Goal: Complete application form

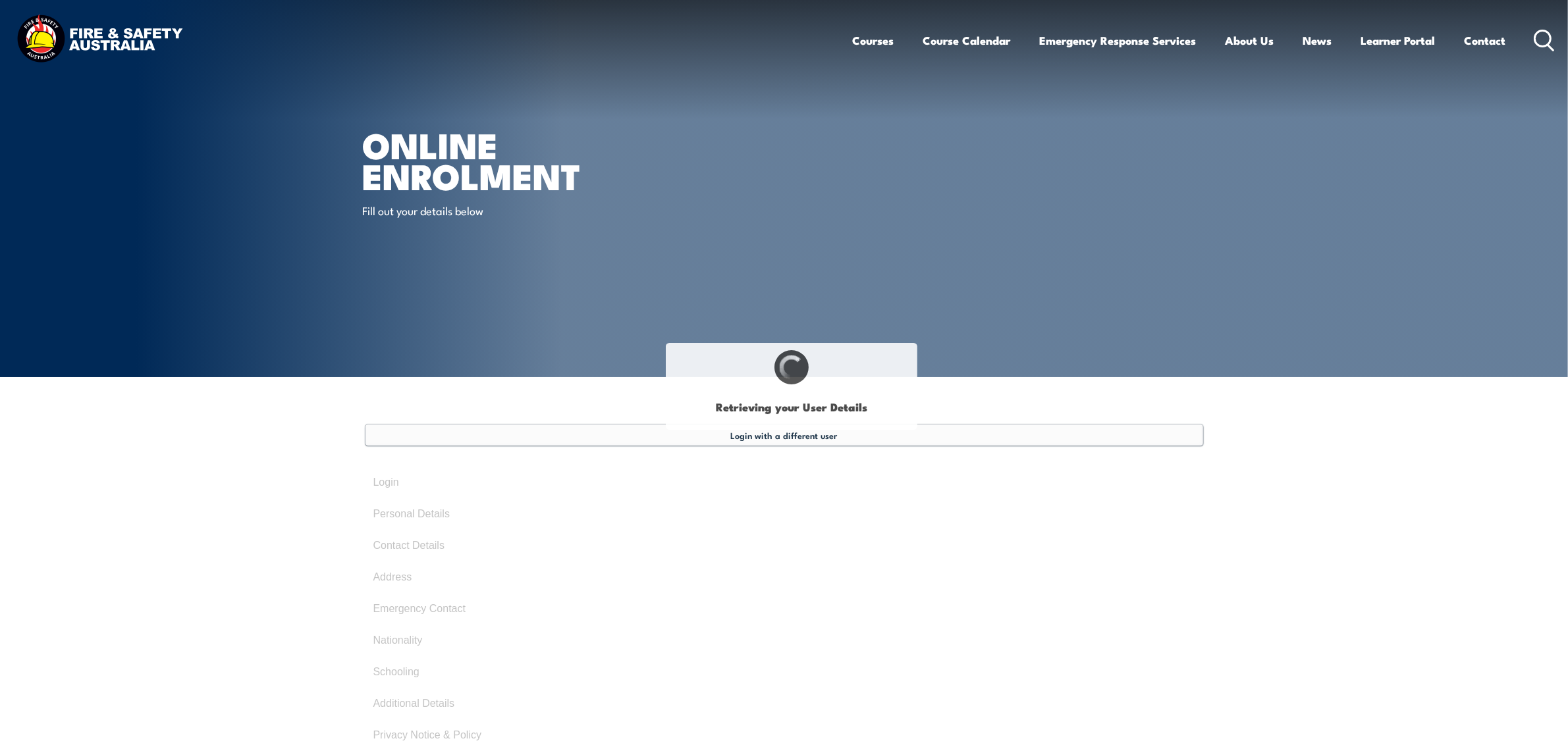
select select "Ms"
type input "[PERSON_NAME]"
type input "[DATE]"
type input "R434FBW5M7"
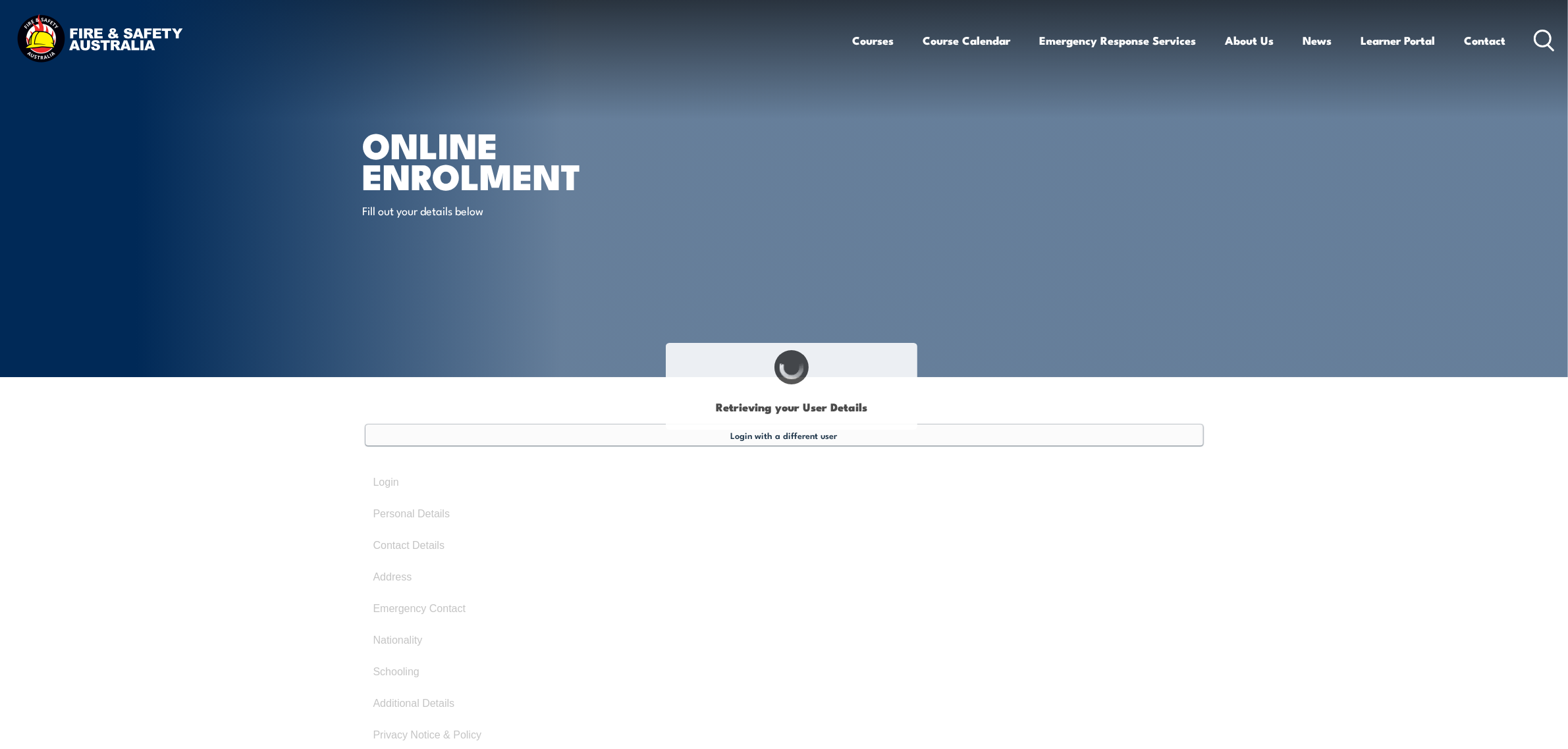
select select "F"
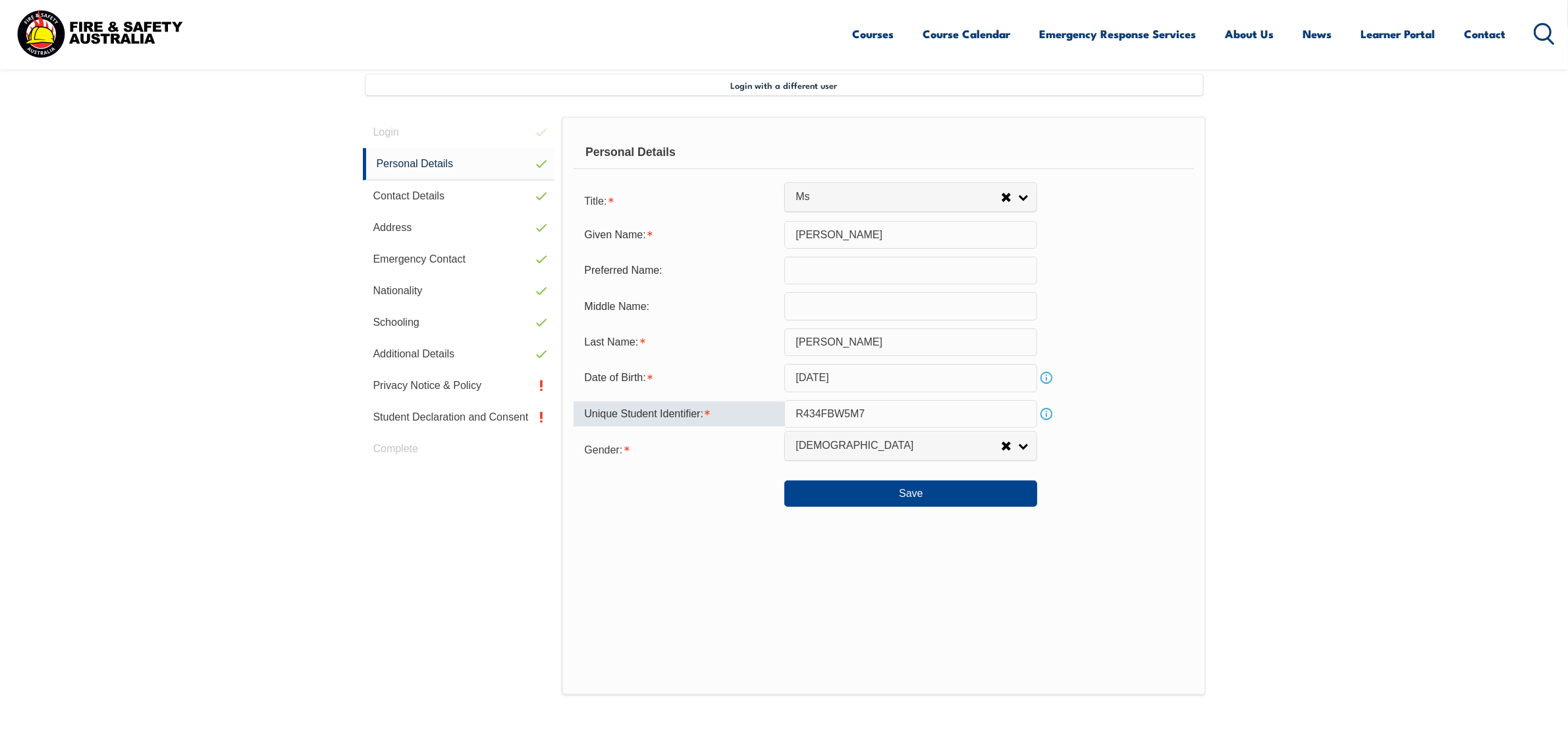
scroll to position [359, 0]
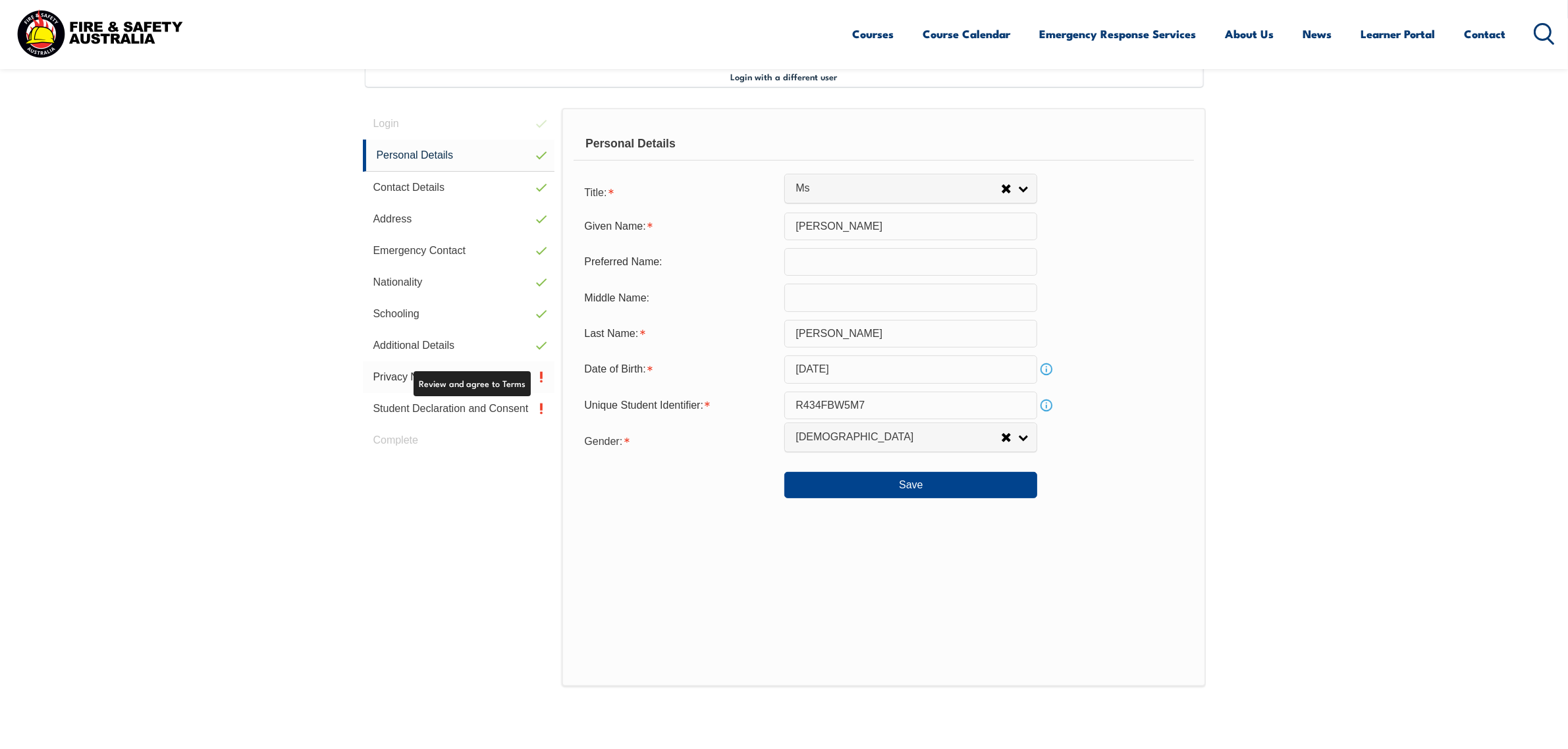
click at [461, 374] on link "Privacy Notice & Policy" at bounding box center [459, 377] width 193 height 32
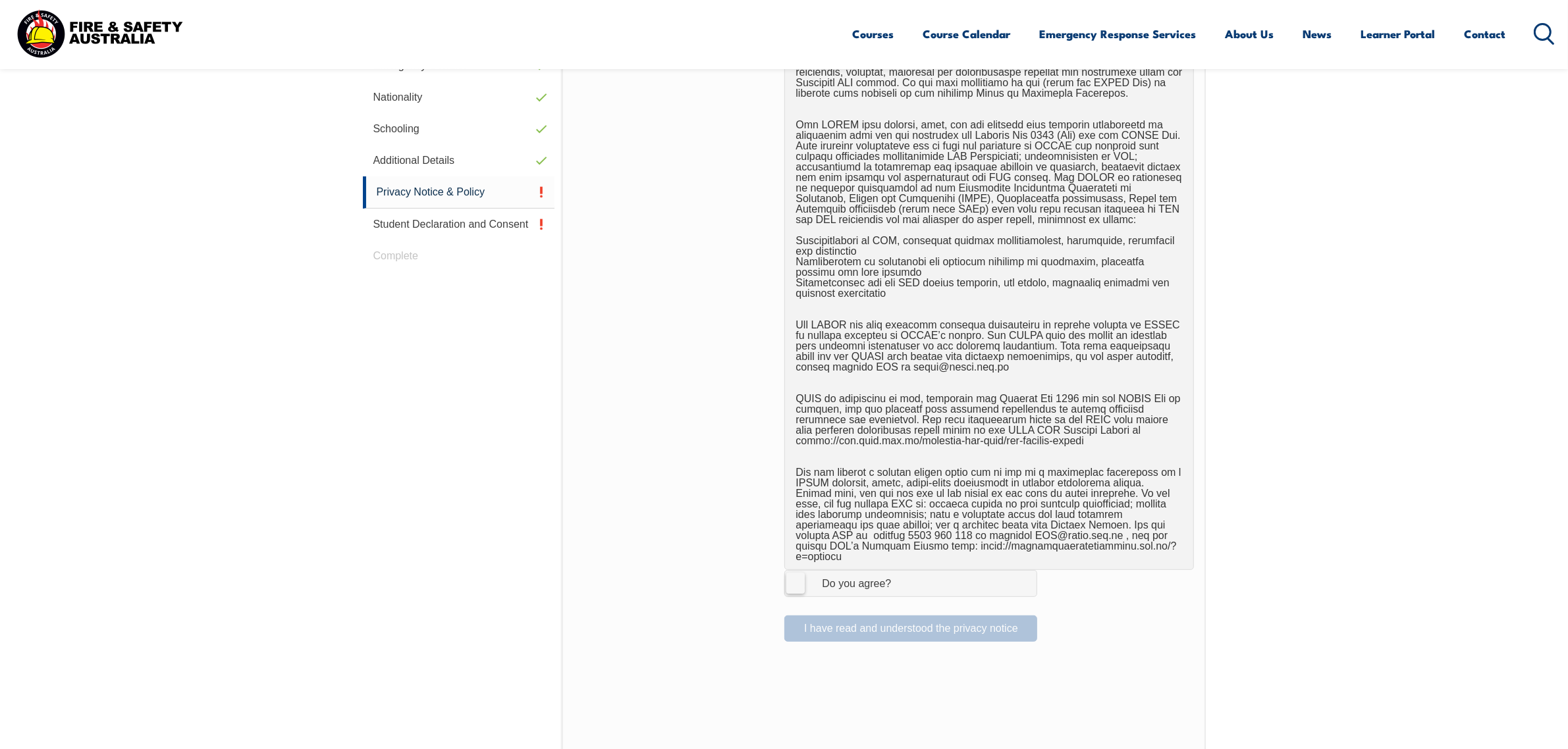
scroll to position [524, 0]
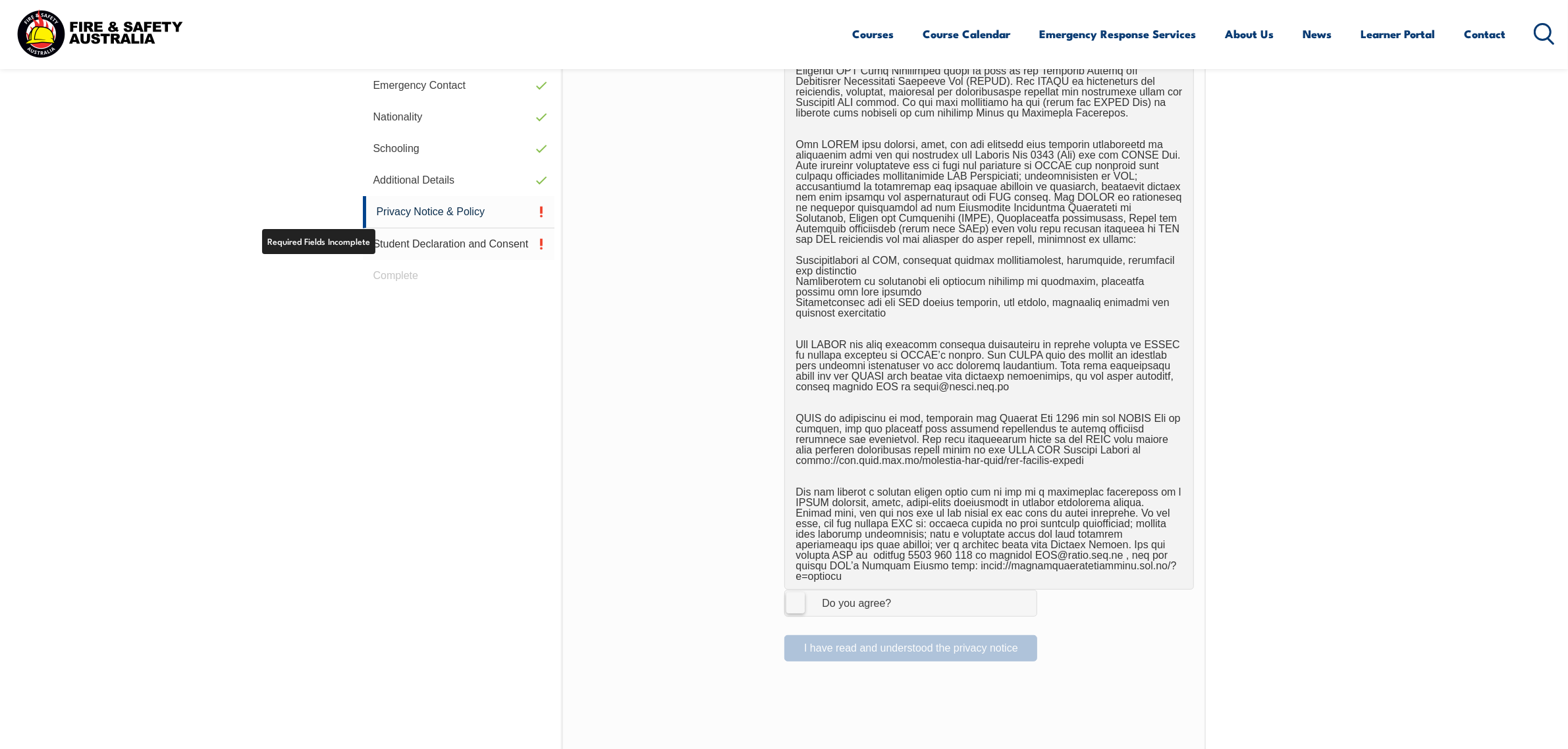
click at [416, 249] on link "Student Declaration and Consent" at bounding box center [459, 244] width 193 height 32
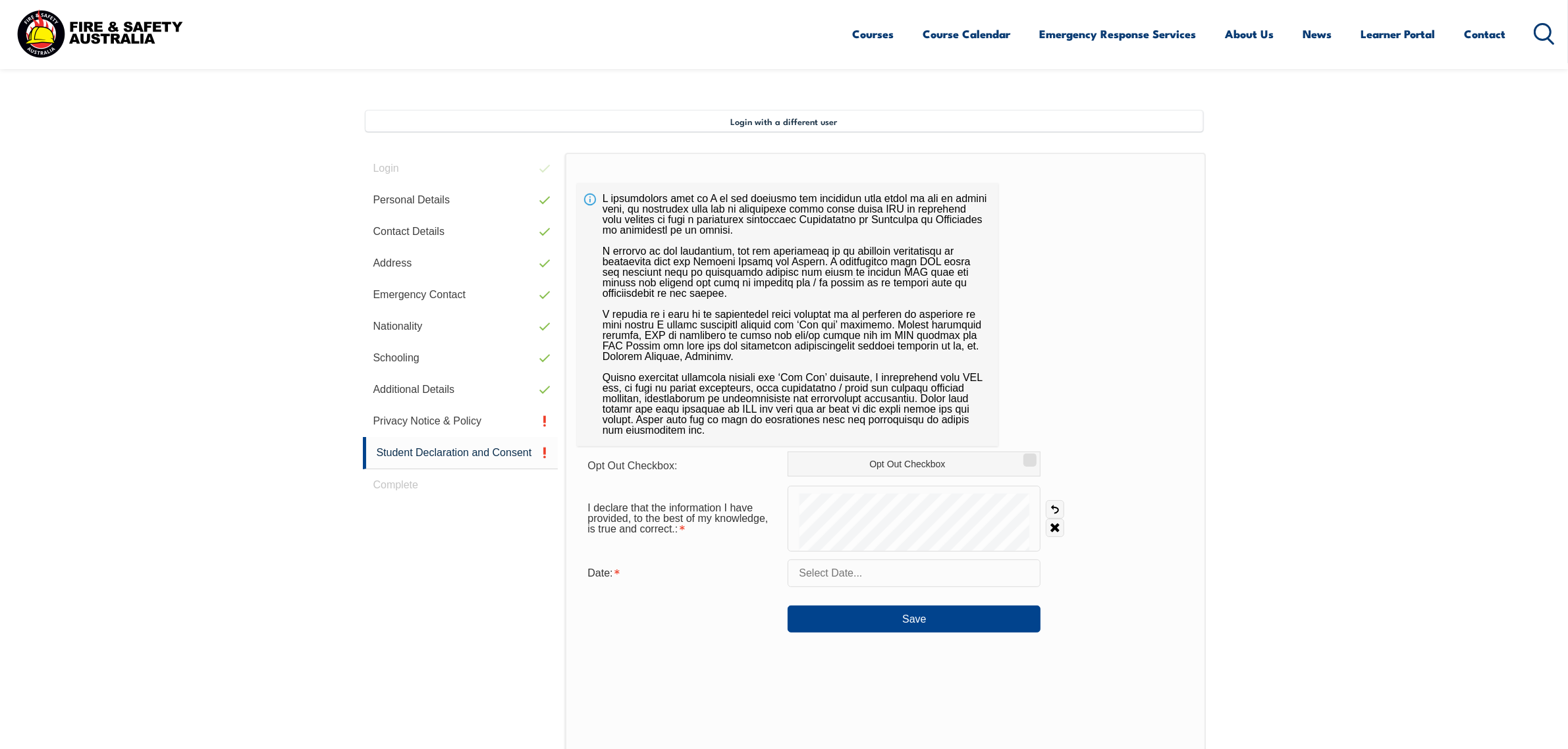
scroll to position [241, 0]
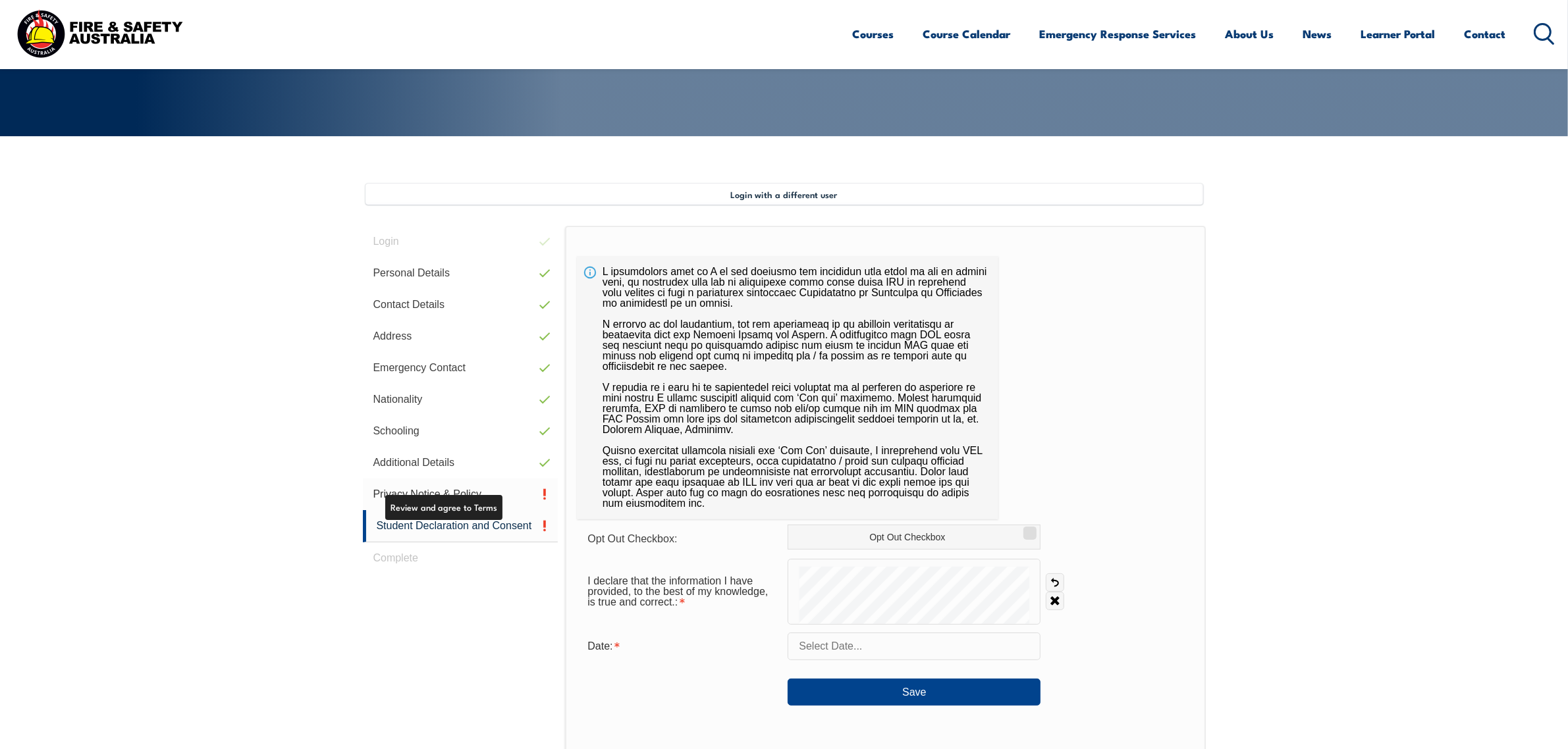
click at [455, 484] on link "Privacy Notice & Policy" at bounding box center [460, 495] width 195 height 32
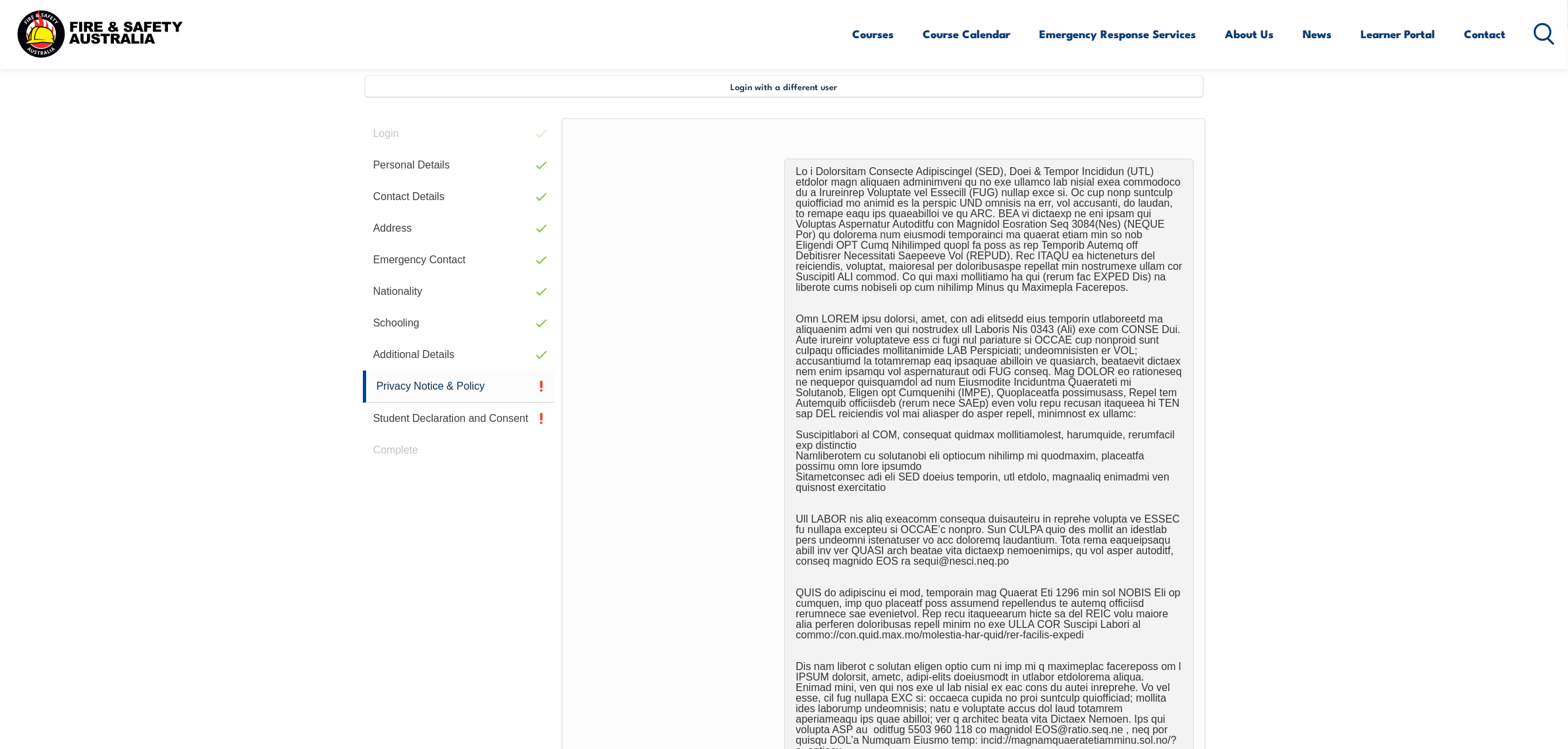
scroll to position [359, 0]
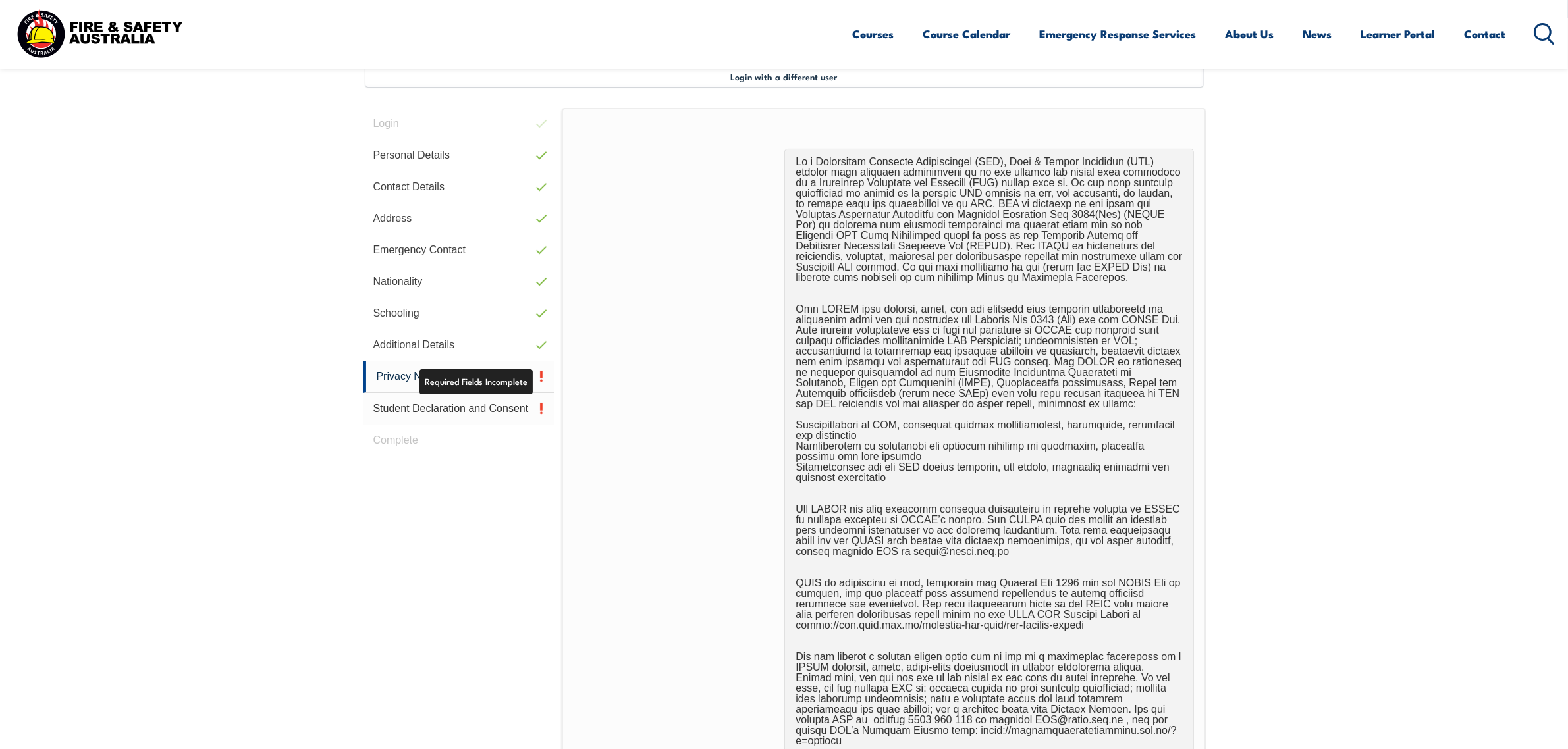
click at [446, 406] on link "Student Declaration and Consent" at bounding box center [459, 409] width 193 height 32
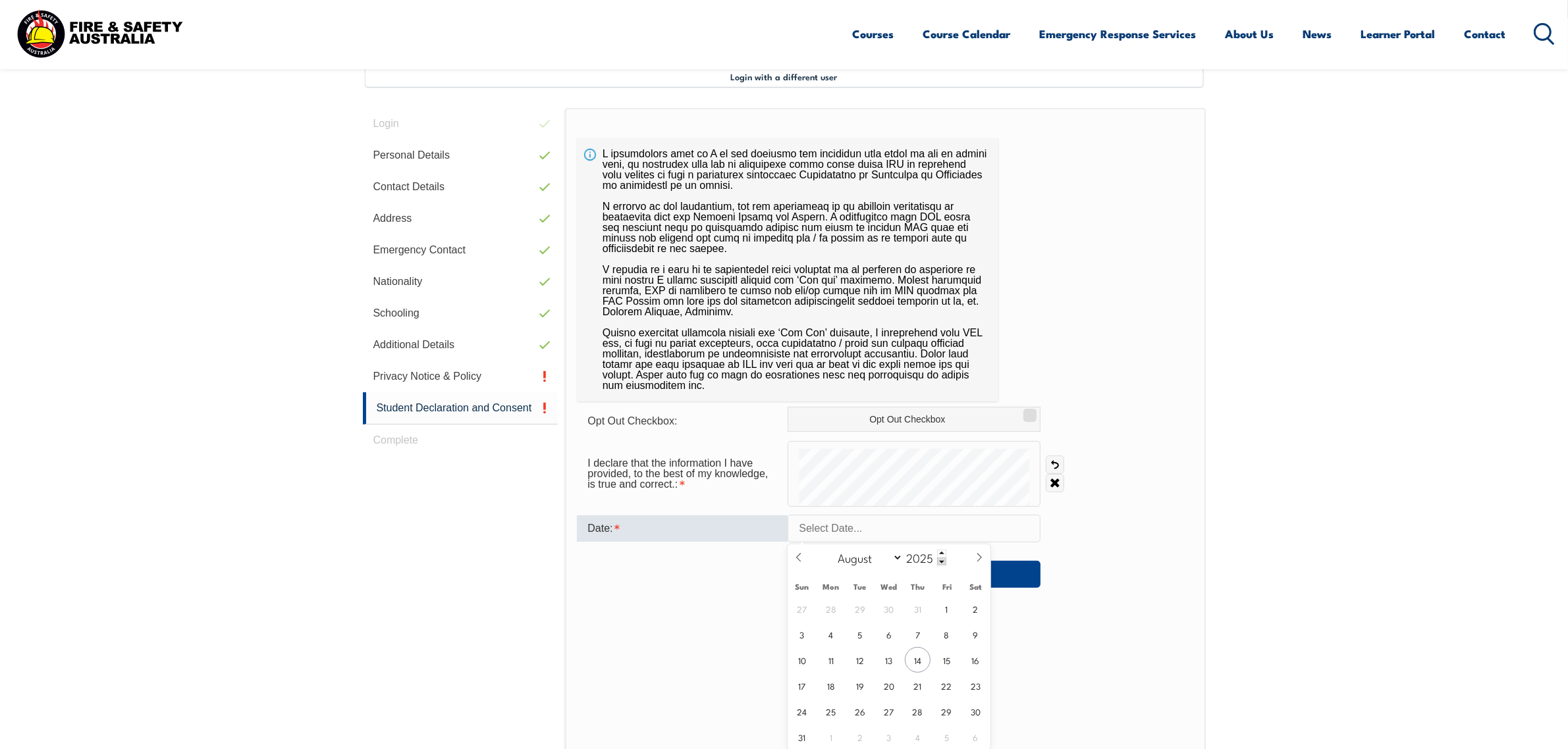
click at [835, 528] on input "text" at bounding box center [913, 528] width 253 height 28
click at [919, 659] on span "14" at bounding box center [917, 660] width 26 height 26
type input "[DATE]"
click at [1062, 615] on div "Opt Out Checkbox: Opt Out Checkbox I declare that the information I have provid…" at bounding box center [884, 441] width 640 height 668
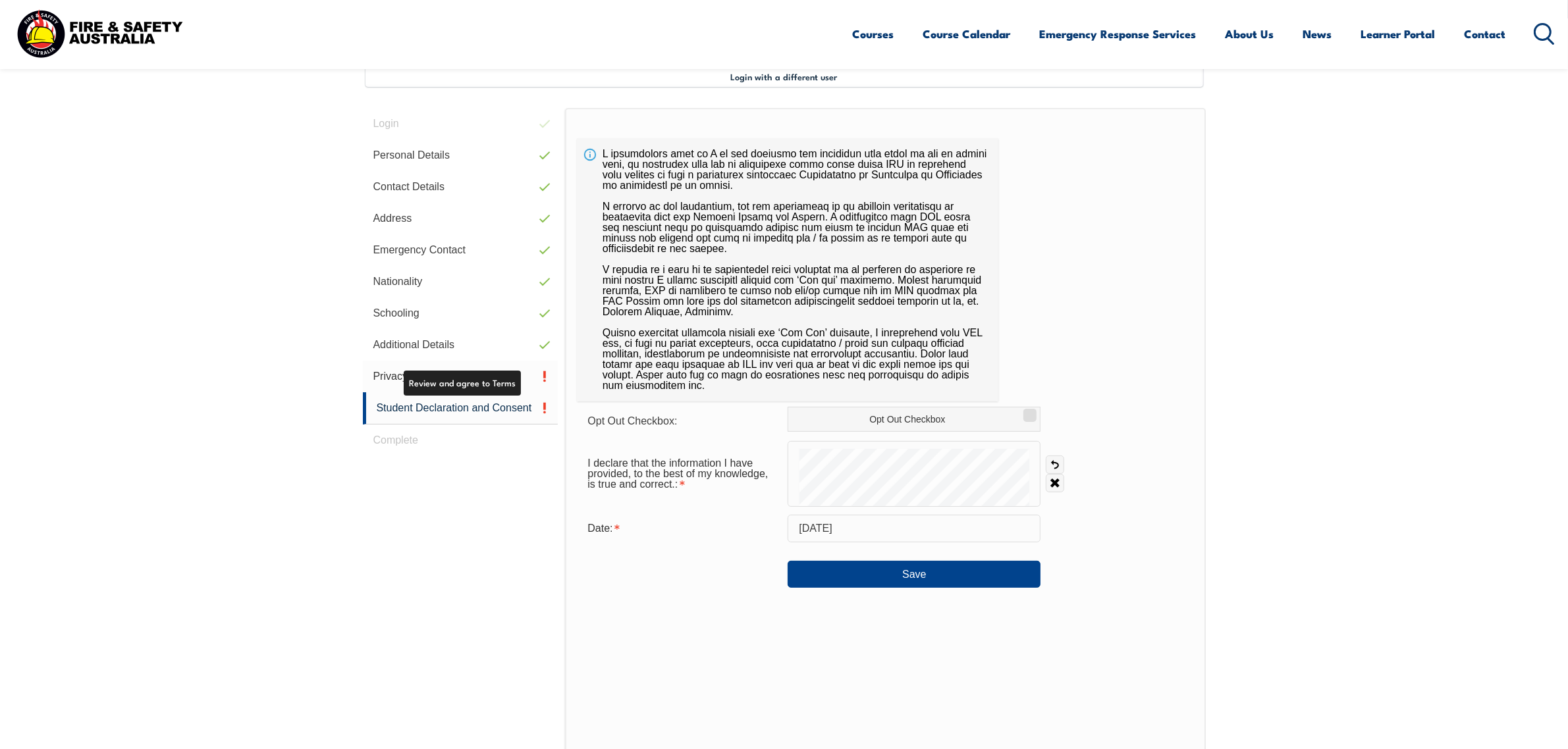
click at [477, 384] on link "Privacy Notice & Policy" at bounding box center [460, 377] width 195 height 32
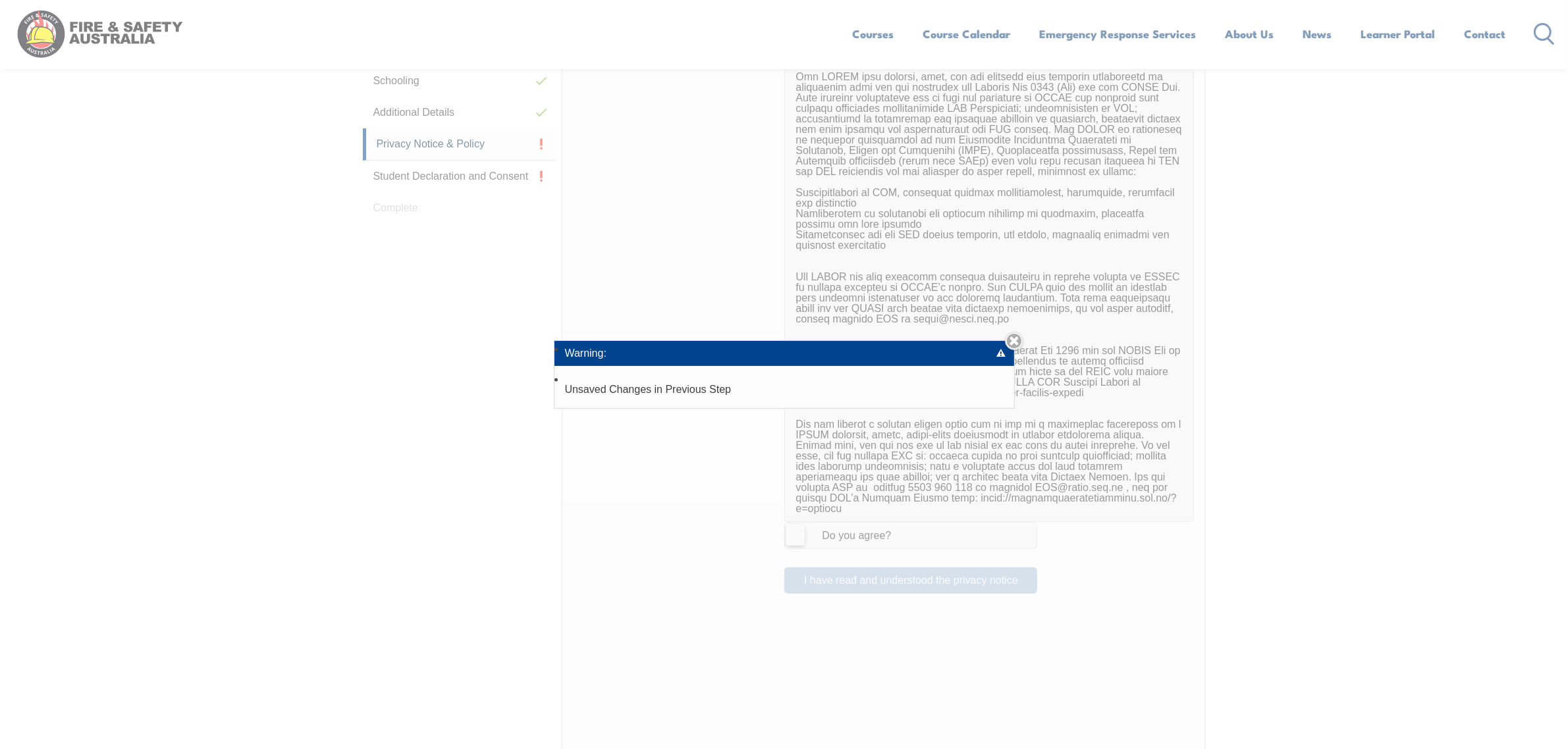
scroll to position [852, 0]
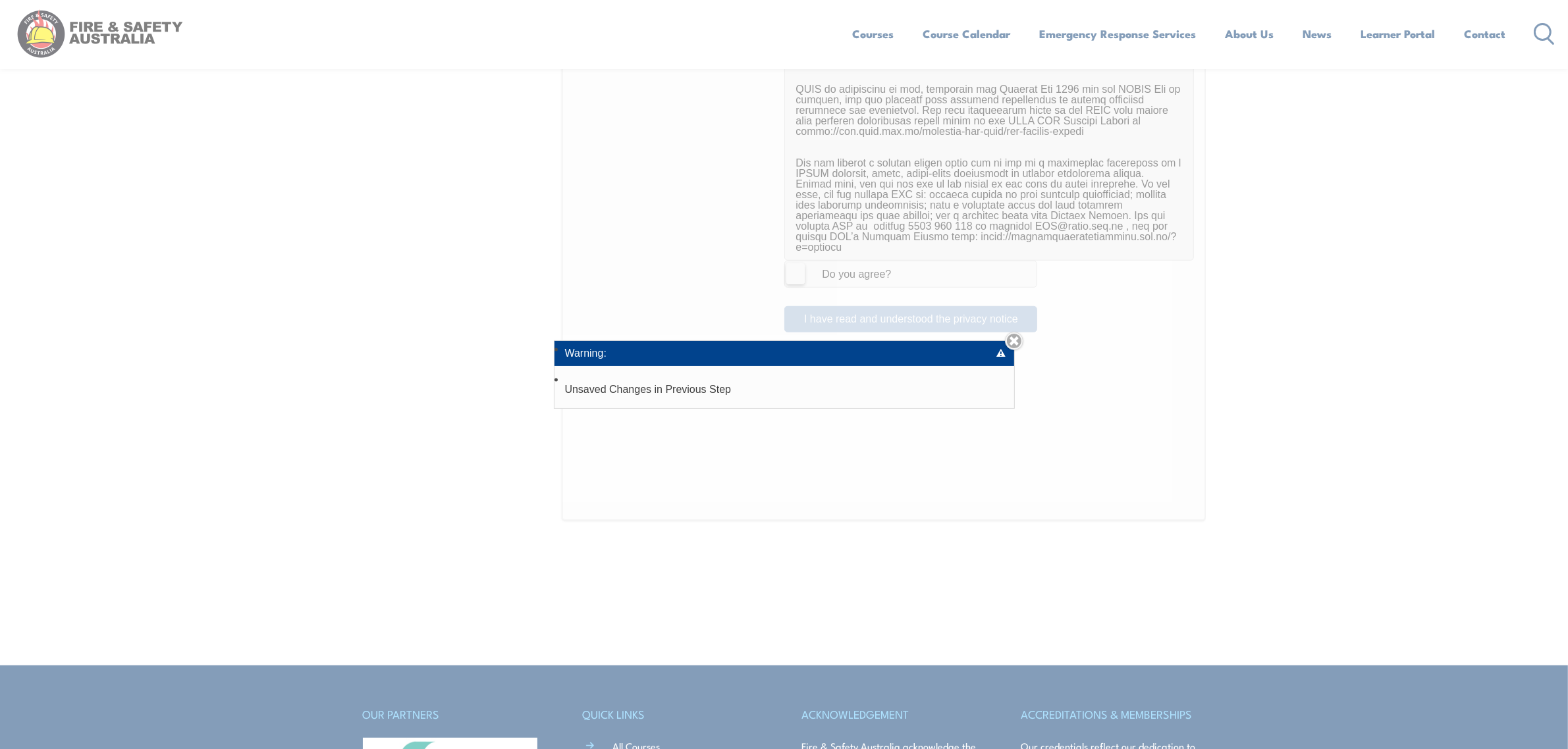
click at [1023, 329] on div "Warning: Unsaved Changes in Previous Step Close" at bounding box center [784, 374] width 1568 height 749
click at [1018, 337] on link "Close" at bounding box center [1014, 341] width 18 height 18
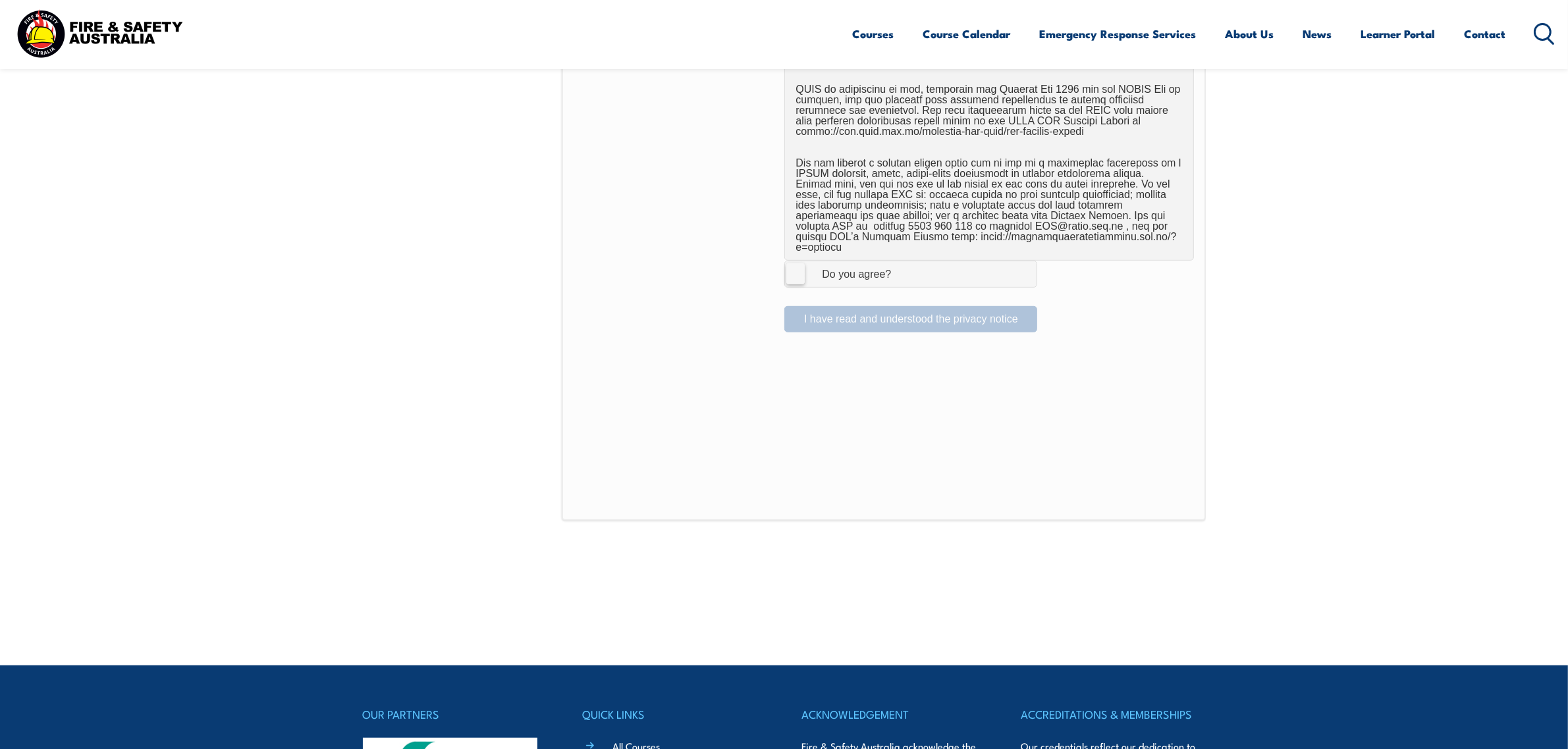
click at [846, 269] on div "Do you agree?" at bounding box center [843, 274] width 95 height 11
click at [902, 264] on input "I Agree Do you agree?" at bounding box center [912, 274] width 23 height 25
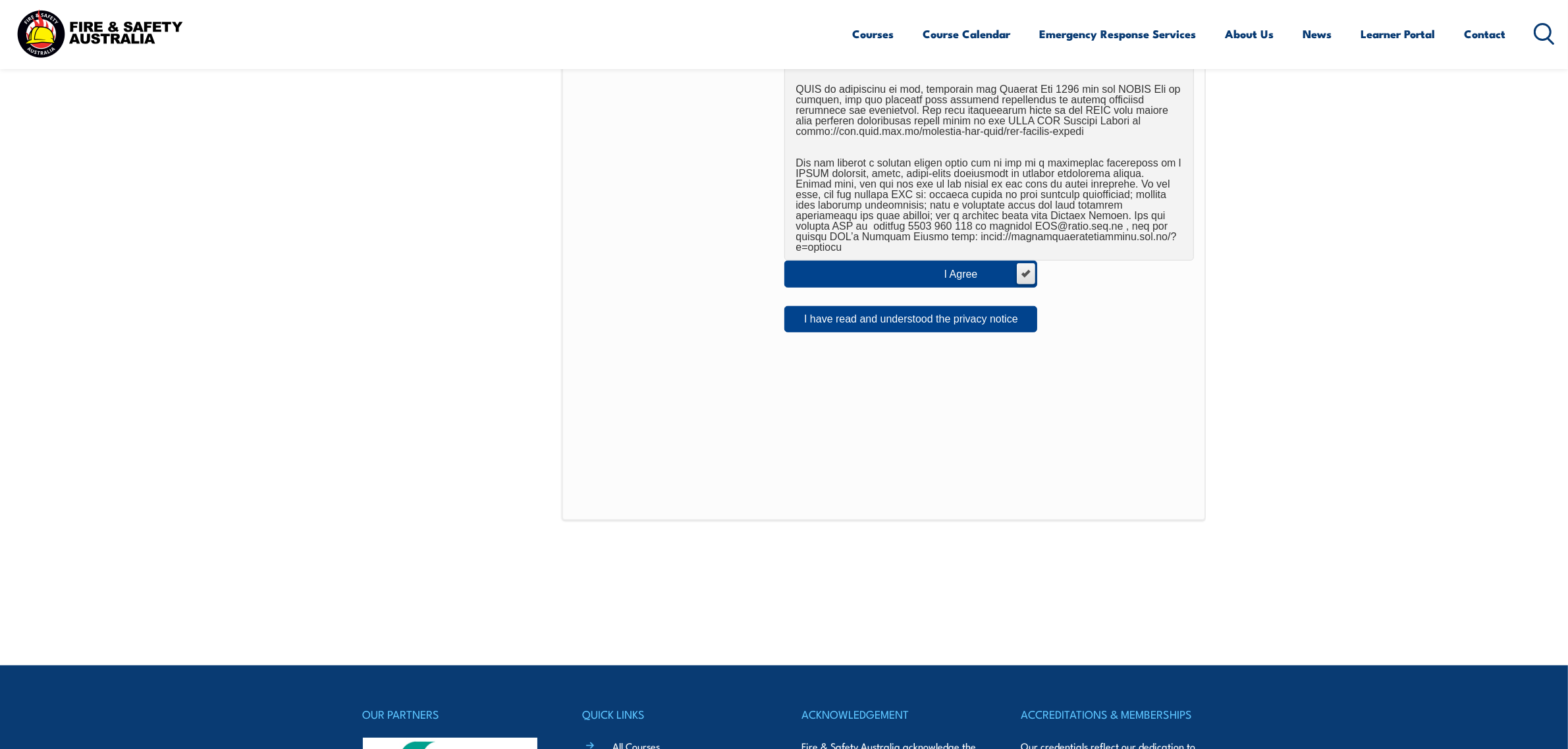
click at [830, 295] on div "I have read and understood the privacy notice" at bounding box center [883, 314] width 620 height 37
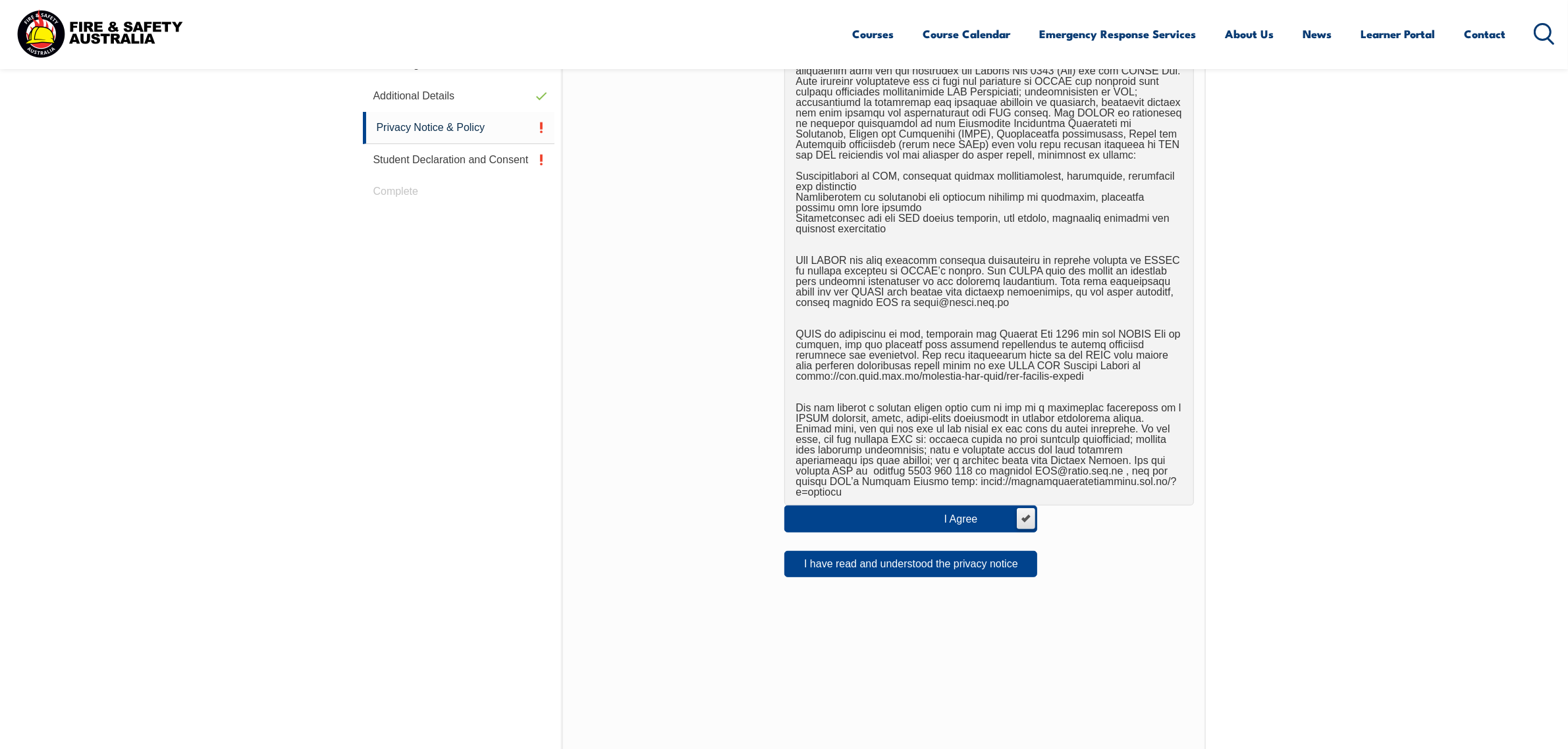
scroll to position [606, 0]
click at [1235, 400] on section "Login with a different user Login Personal Details Contact Details Address Emer…" at bounding box center [784, 342] width 1568 height 1141
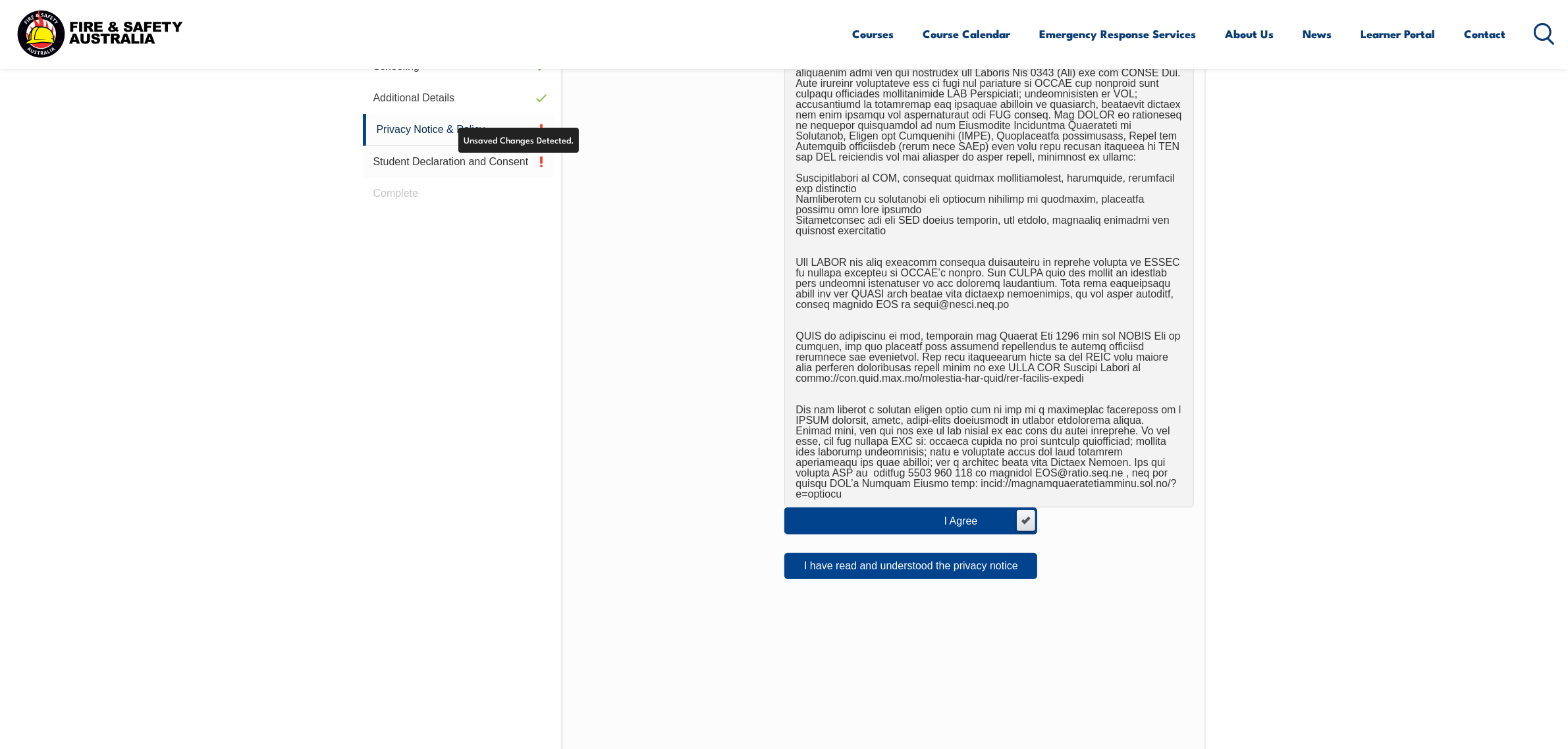
click at [474, 168] on link "Student Declaration and Consent" at bounding box center [459, 162] width 193 height 32
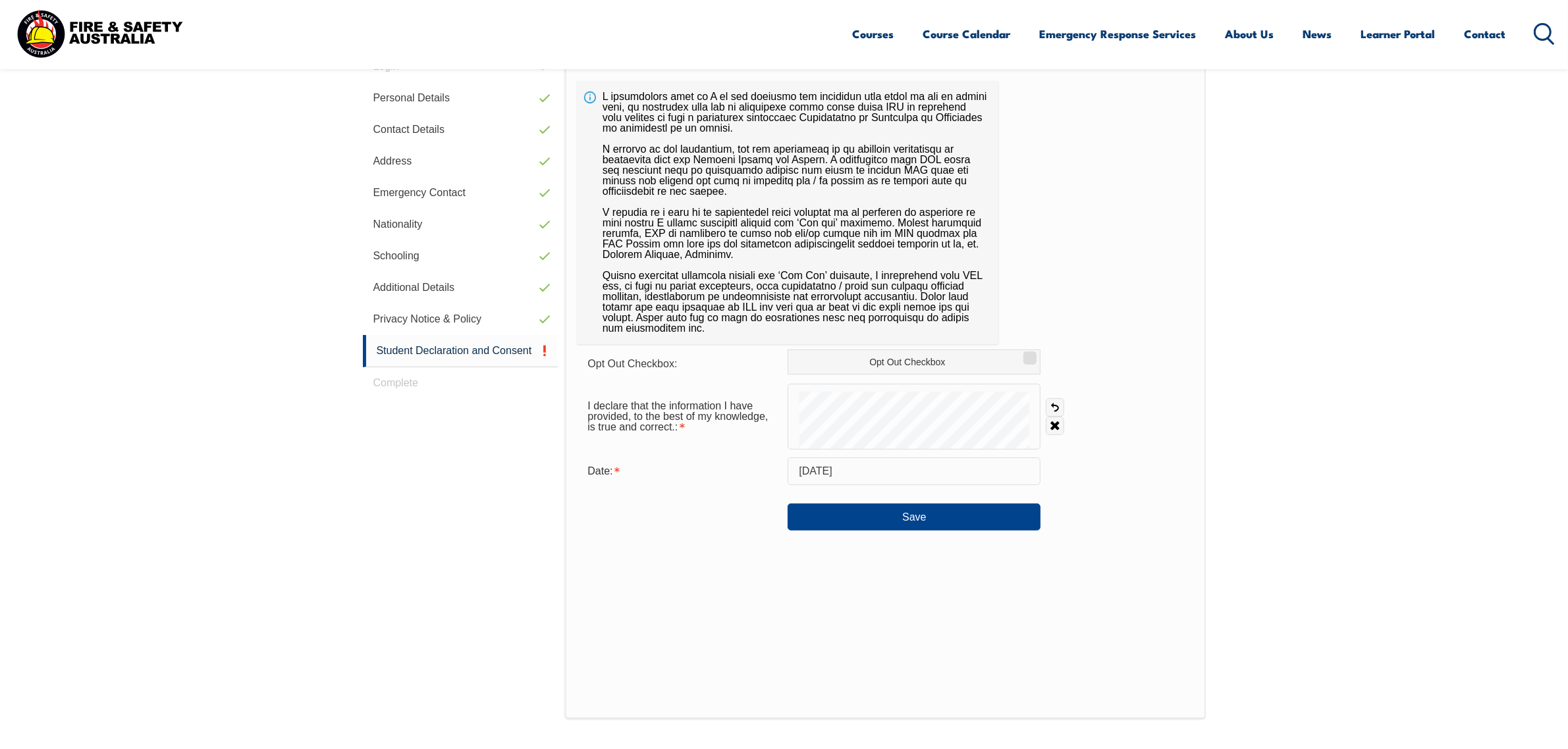
click at [1298, 320] on section "Login with a different user Login Personal Details Contact Details Address Emer…" at bounding box center [784, 412] width 1568 height 902
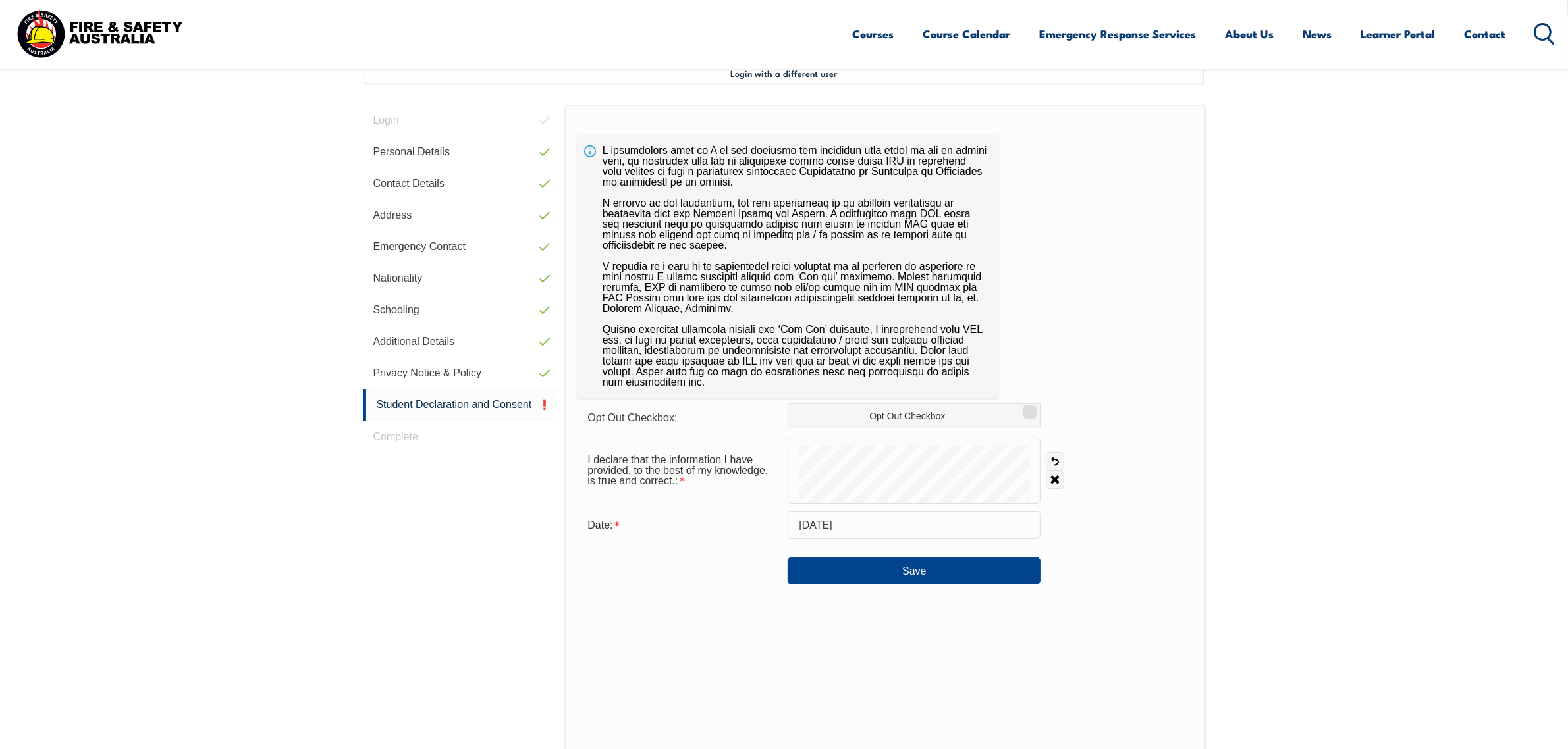
scroll to position [359, 0]
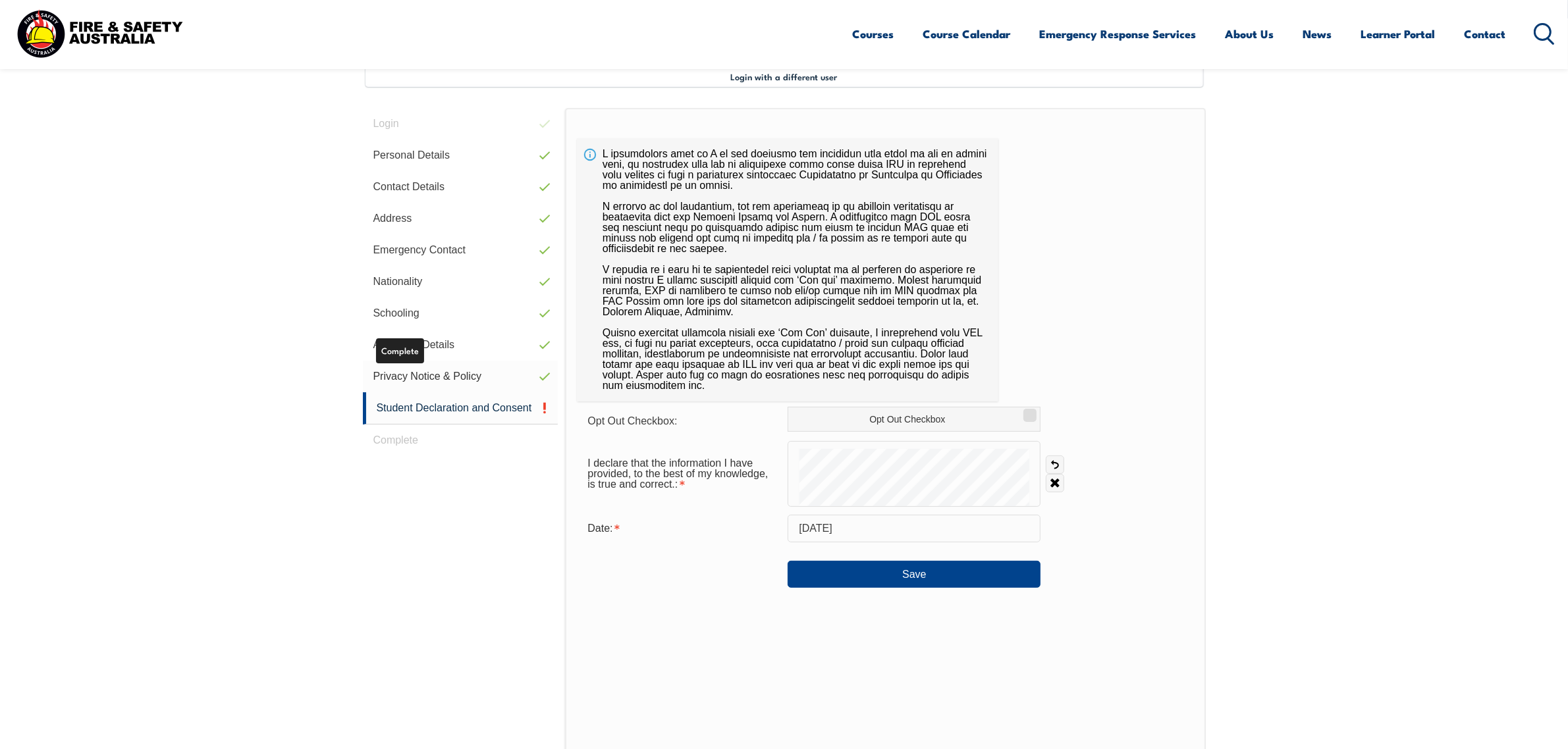
click at [425, 379] on link "Privacy Notice & Policy" at bounding box center [460, 377] width 195 height 32
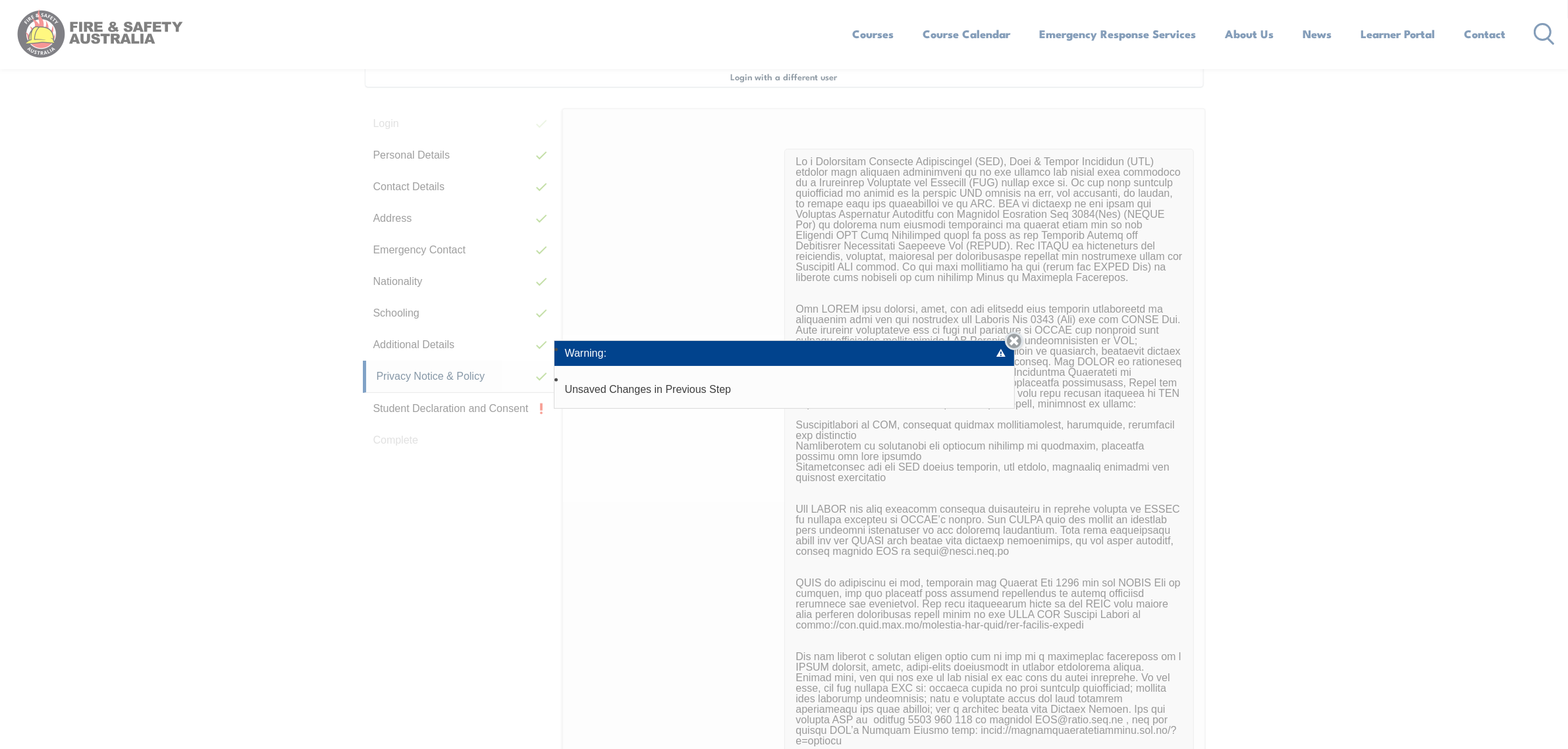
click at [1013, 343] on link "Close" at bounding box center [1014, 341] width 18 height 18
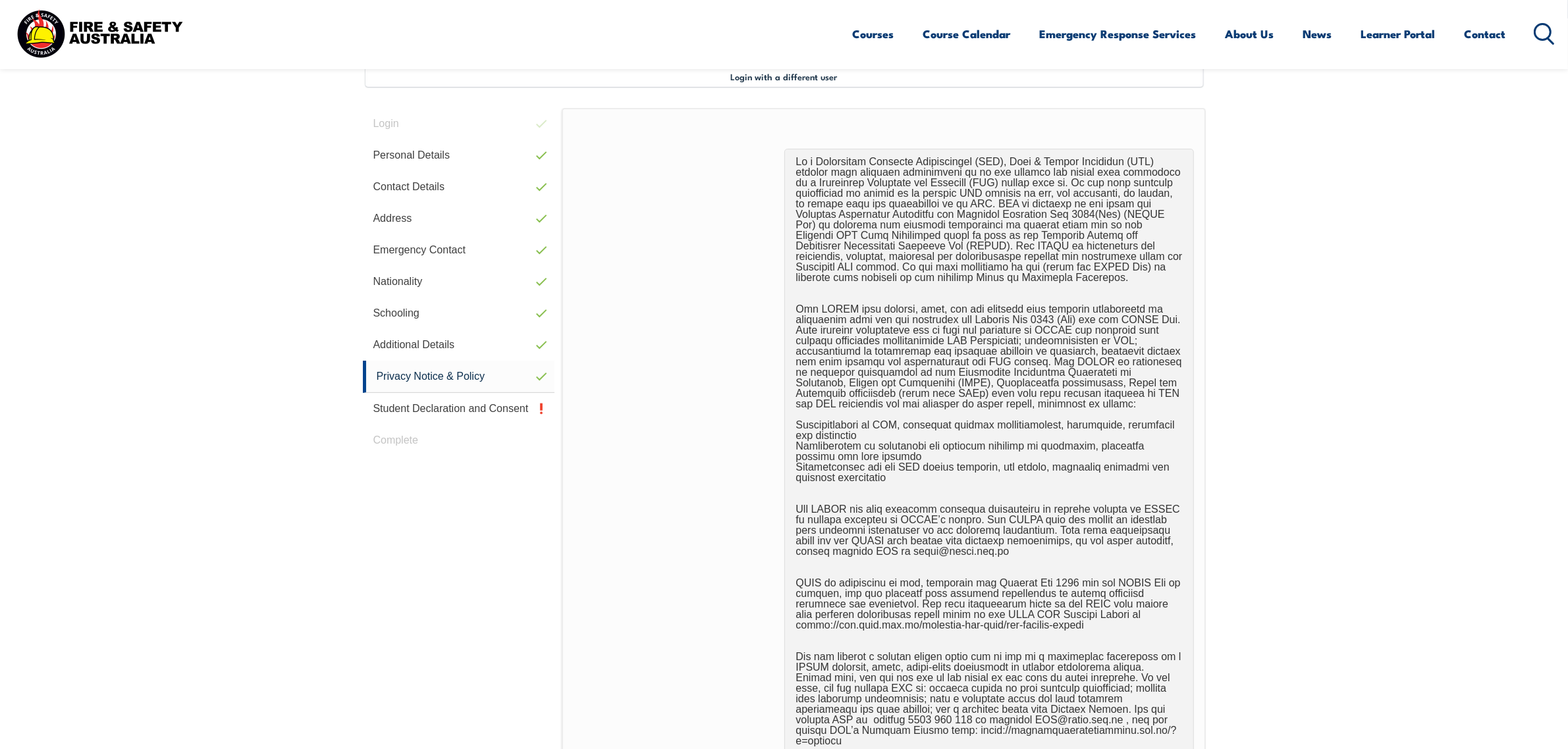
click at [1238, 376] on section "Login with a different user Login Personal Details Contact Details Address Emer…" at bounding box center [784, 589] width 1568 height 1141
click at [425, 409] on link "Student Declaration and Consent" at bounding box center [459, 409] width 193 height 32
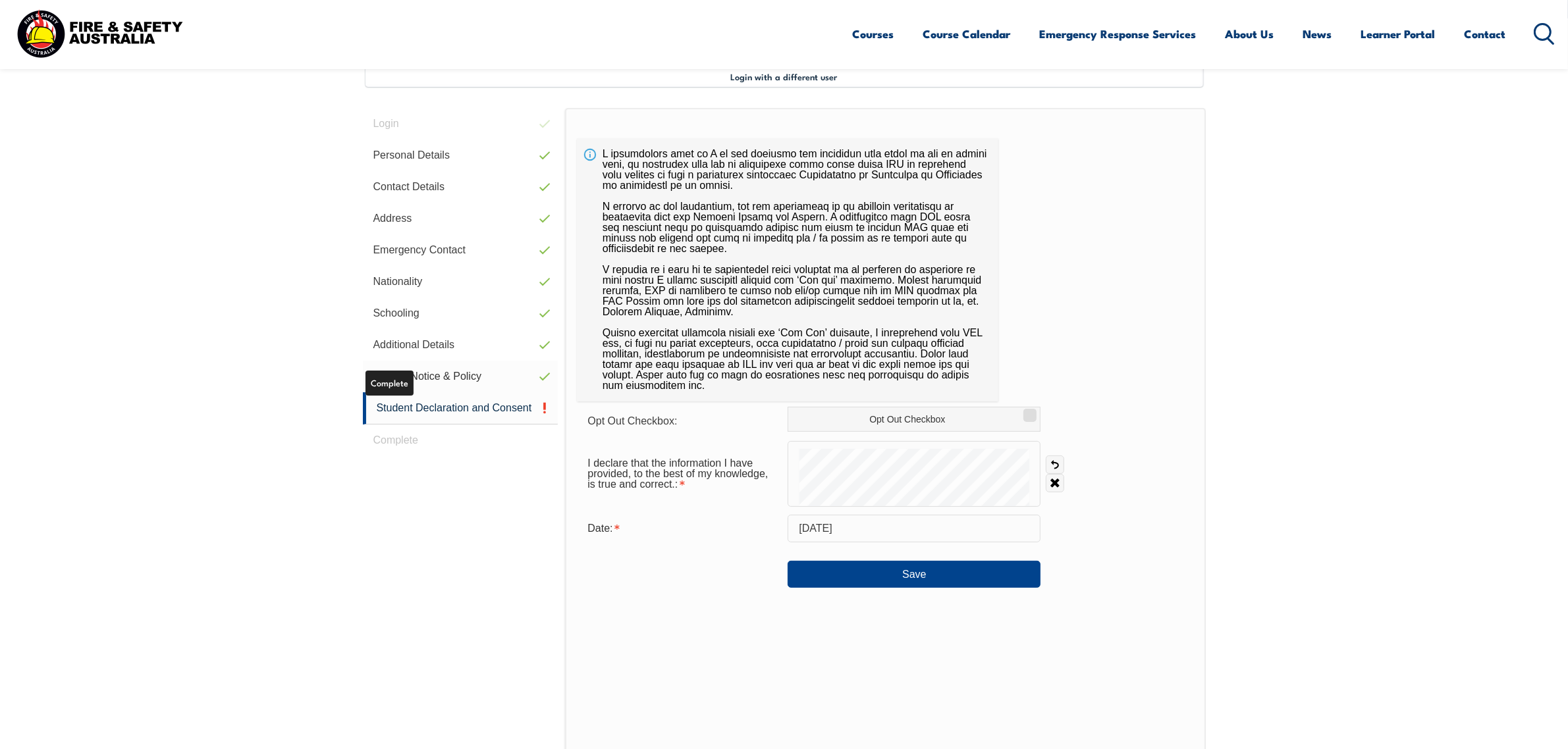
click at [455, 379] on link "Privacy Notice & Policy" at bounding box center [460, 377] width 195 height 32
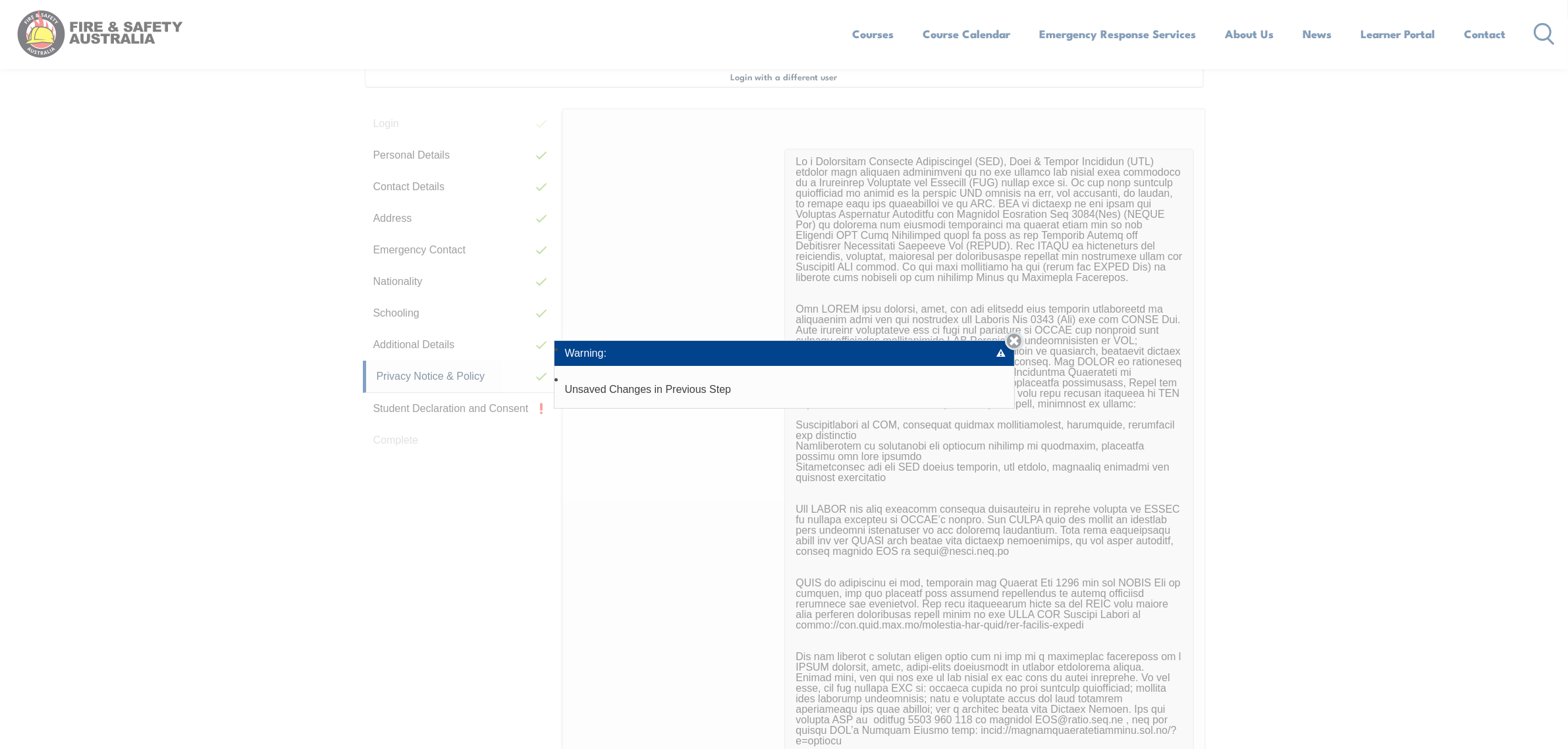
click at [1016, 341] on link "Close" at bounding box center [1014, 341] width 18 height 18
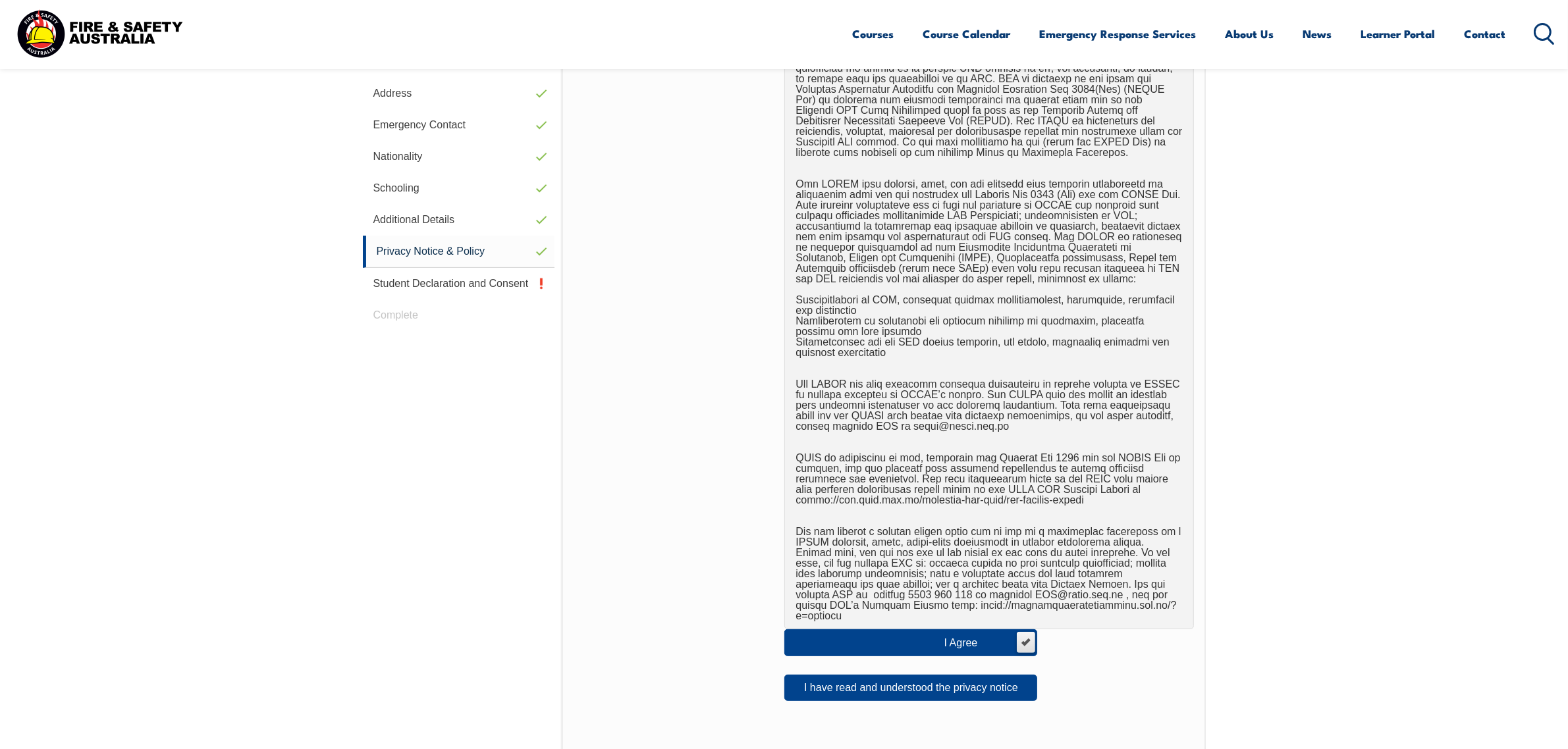
scroll to position [524, 0]
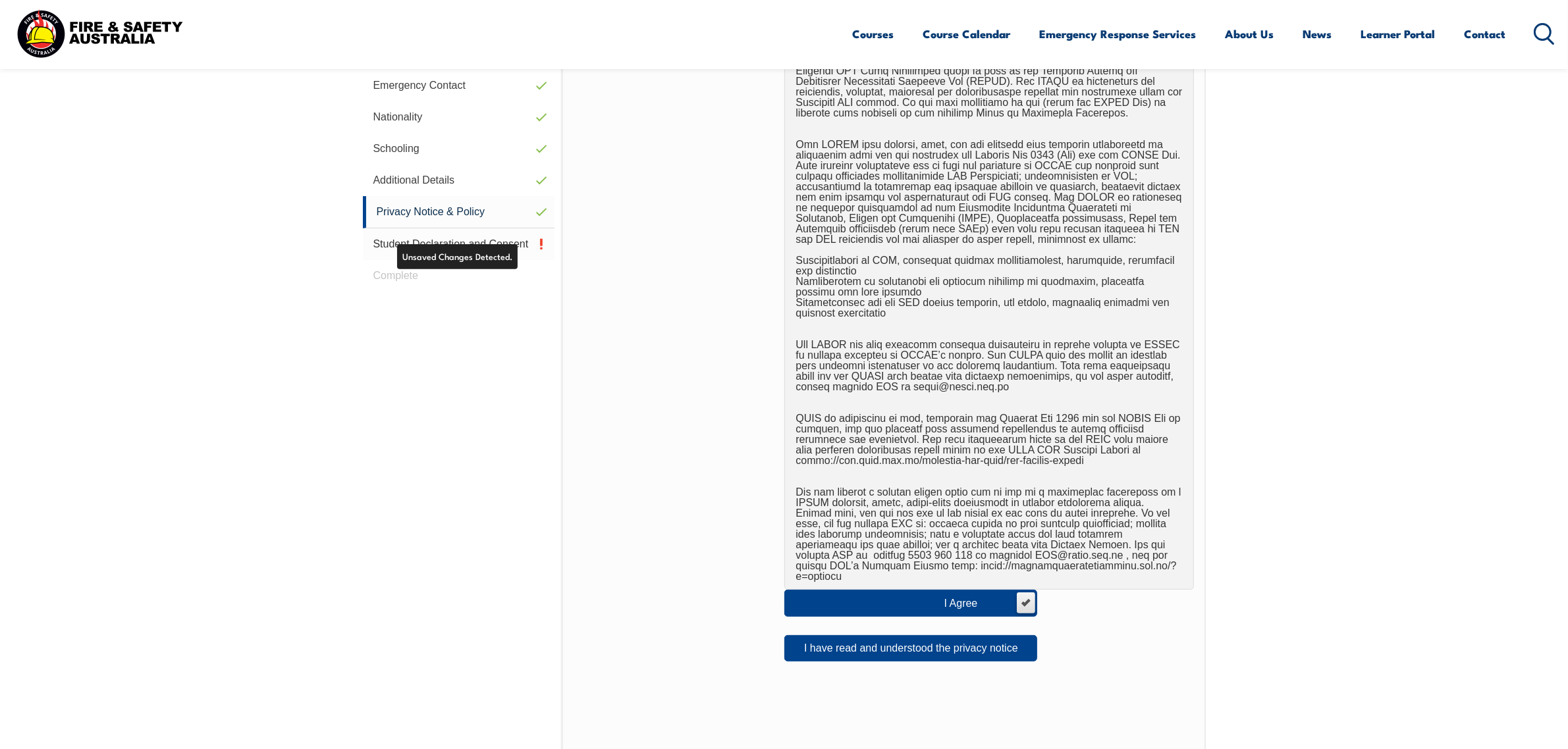
click at [449, 244] on link "Student Declaration and Consent" at bounding box center [459, 244] width 193 height 32
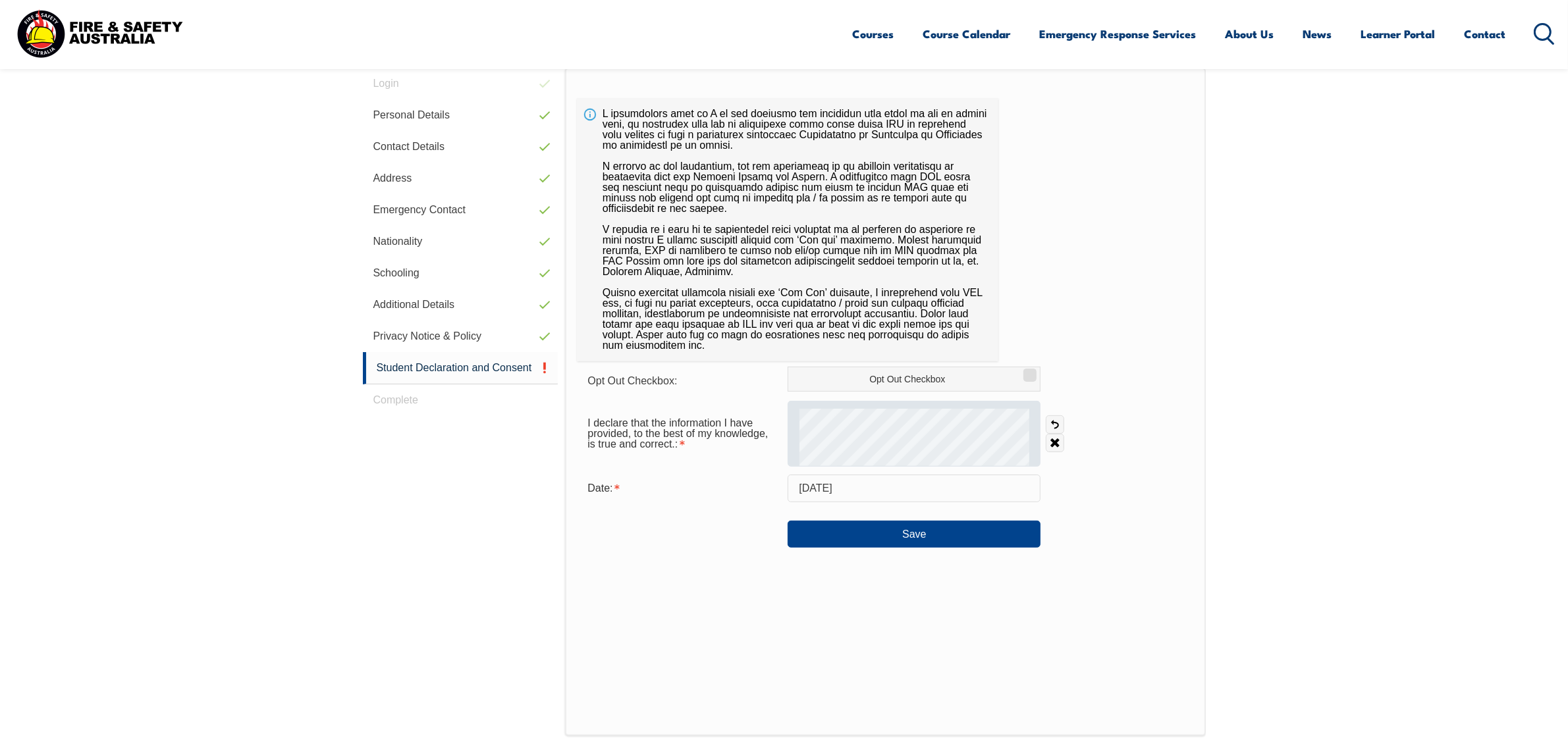
scroll to position [346, 0]
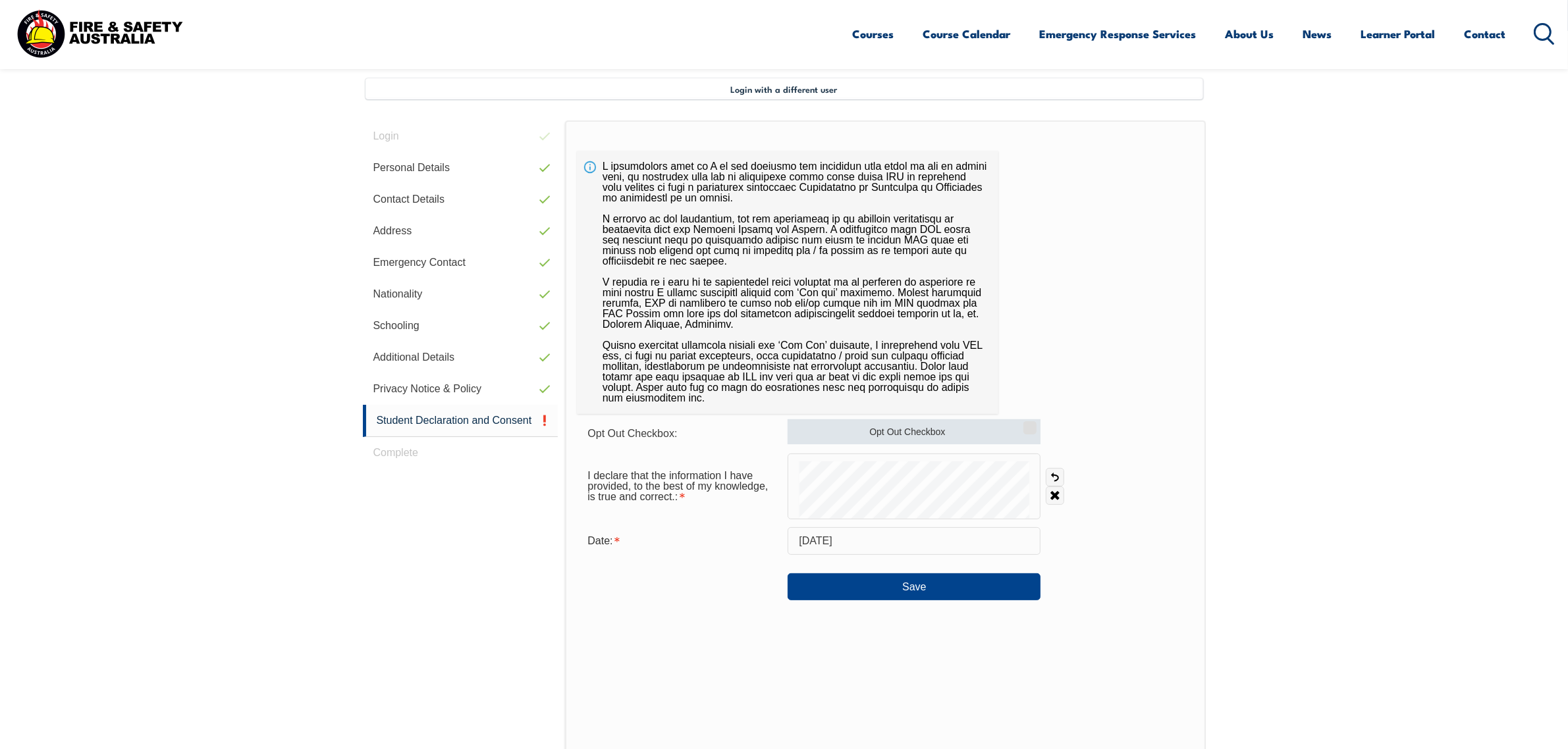
click at [1028, 424] on input "Opt Out Checkbox" at bounding box center [1028, 424] width 8 height 2
click at [1057, 491] on link "Clear" at bounding box center [1055, 495] width 18 height 18
click at [1032, 423] on input "Opt Out Checkbox" at bounding box center [1028, 424] width 8 height 2
checkbox input "false"
